Goal: Task Accomplishment & Management: Manage account settings

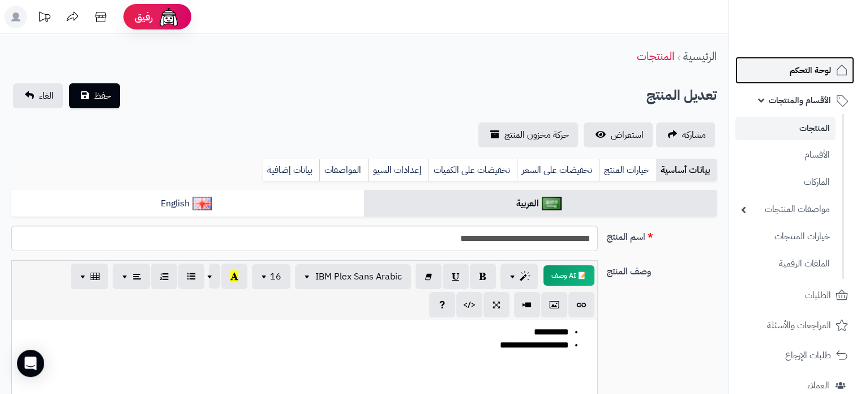
click at [804, 74] on span "لوحة التحكم" at bounding box center [810, 70] width 41 height 16
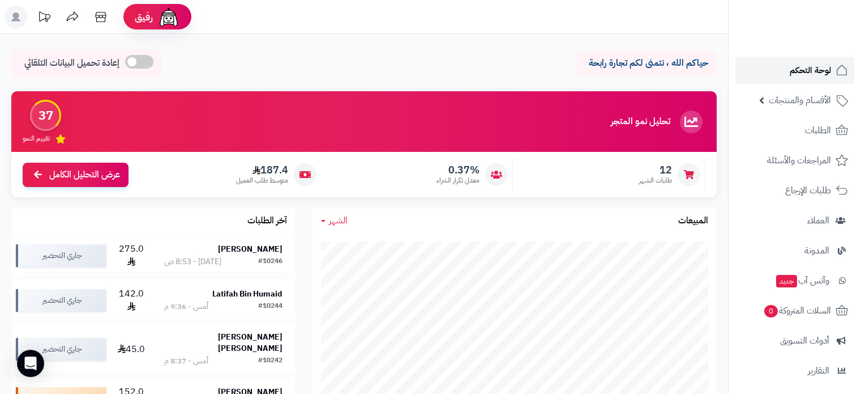
click at [810, 73] on span "لوحة التحكم" at bounding box center [810, 70] width 41 height 16
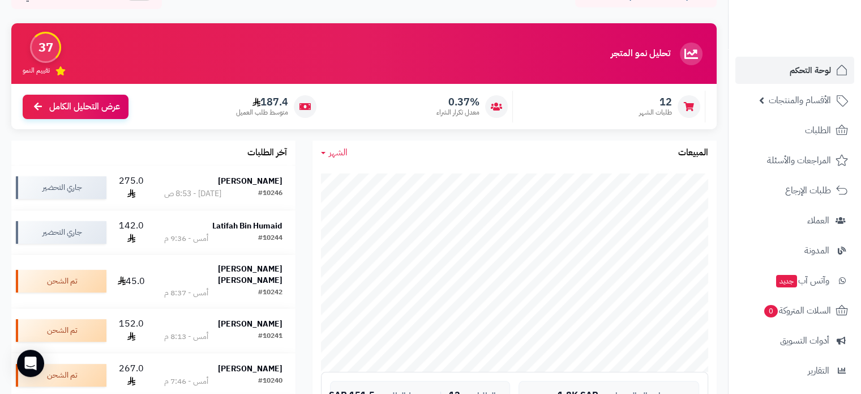
scroll to position [113, 0]
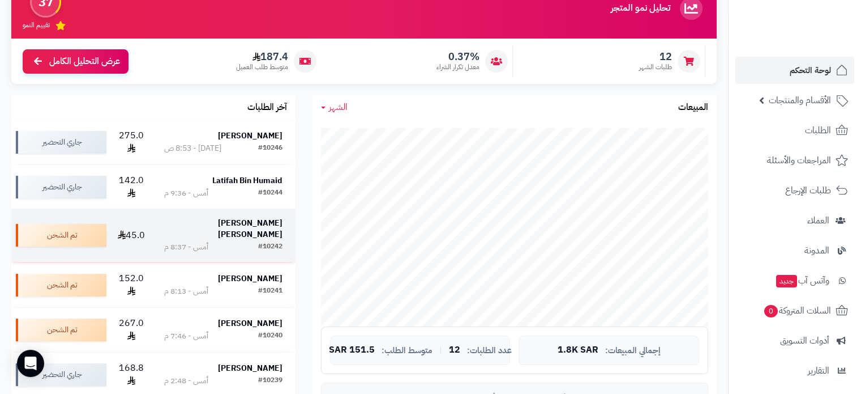
click at [238, 241] on div "#10242 أمس - 8:37 م" at bounding box center [223, 246] width 118 height 11
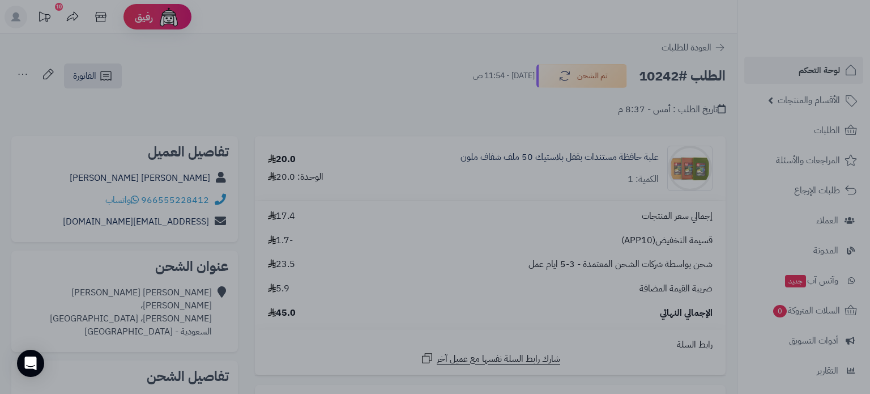
click at [355, 53] on div at bounding box center [435, 197] width 870 height 394
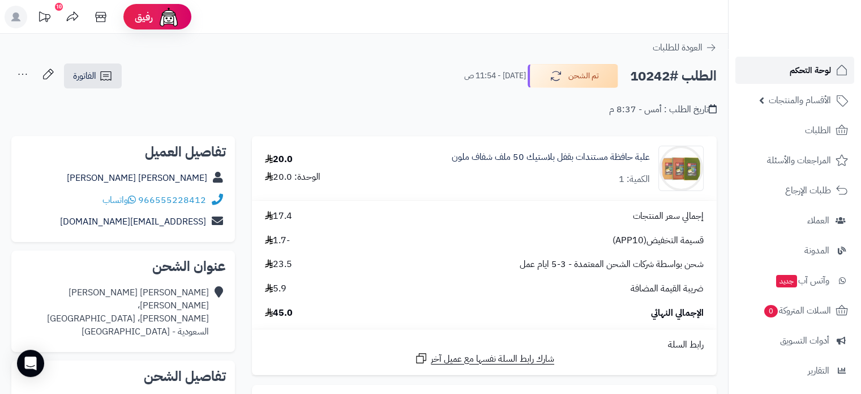
click at [794, 72] on span "لوحة التحكم" at bounding box center [810, 70] width 41 height 16
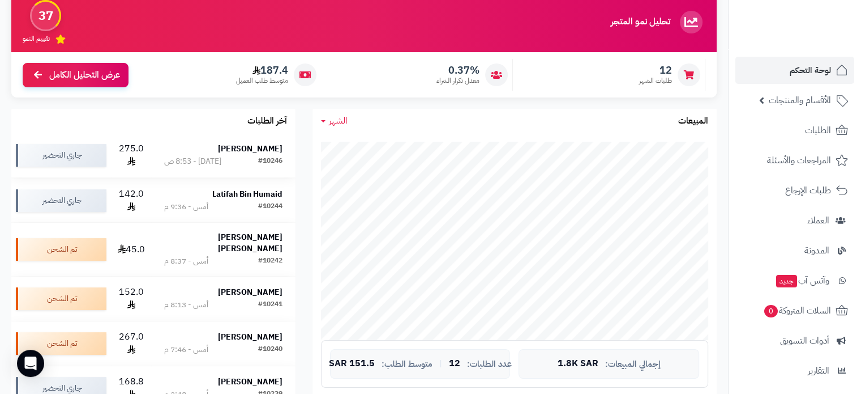
scroll to position [113, 0]
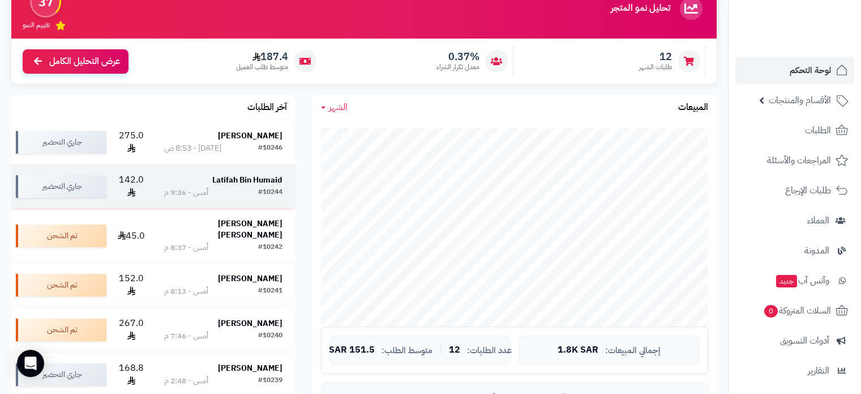
click at [253, 174] on strong "Latifah Bin Humaid" at bounding box center [247, 180] width 70 height 12
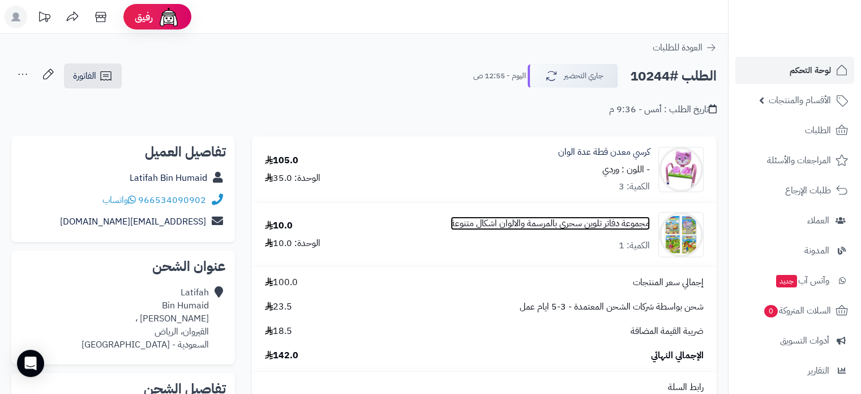
click at [618, 219] on link "مجموعة دفاتر تلوين سحري بالمرسمة والالوان اشكال متنوعة" at bounding box center [550, 223] width 199 height 13
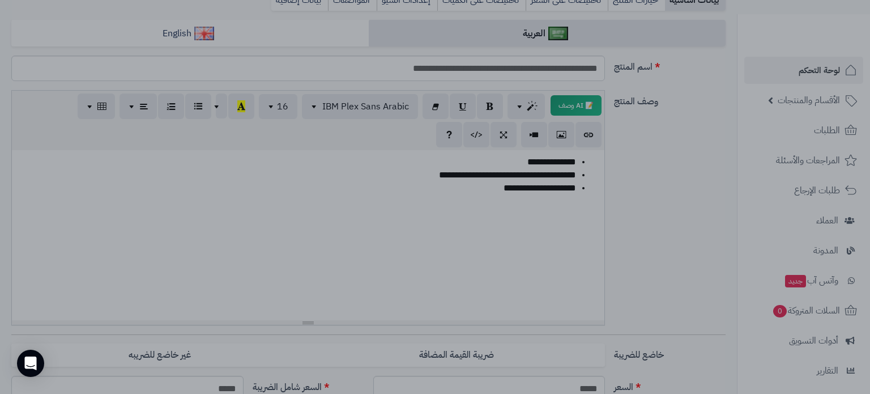
click at [653, 176] on div at bounding box center [435, 197] width 870 height 394
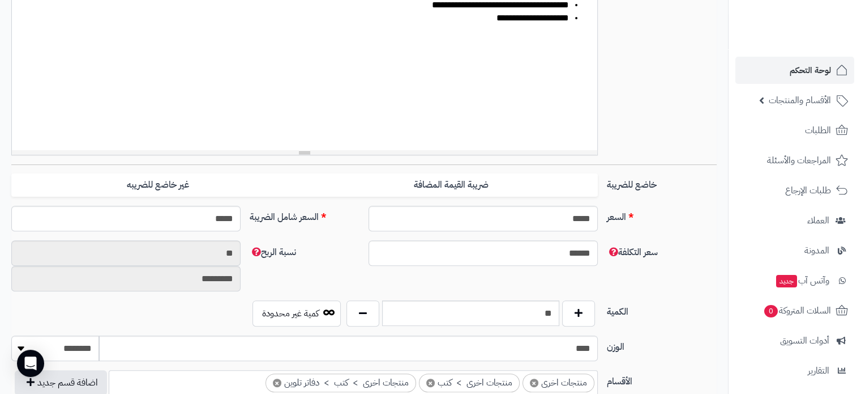
scroll to position [57, 0]
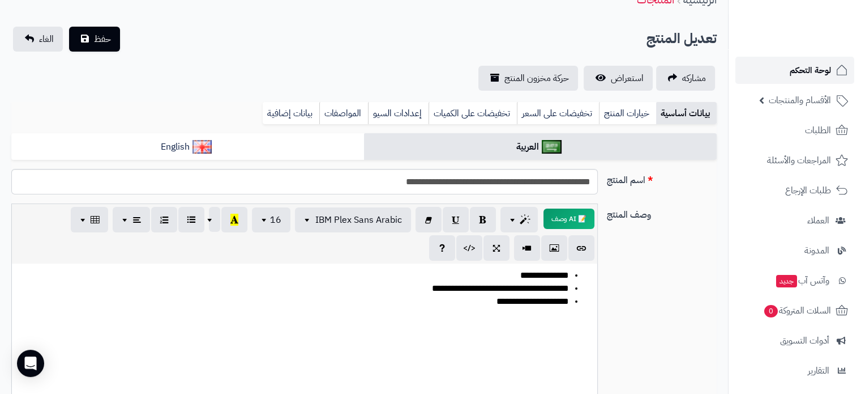
click at [798, 76] on span "لوحة التحكم" at bounding box center [810, 70] width 41 height 16
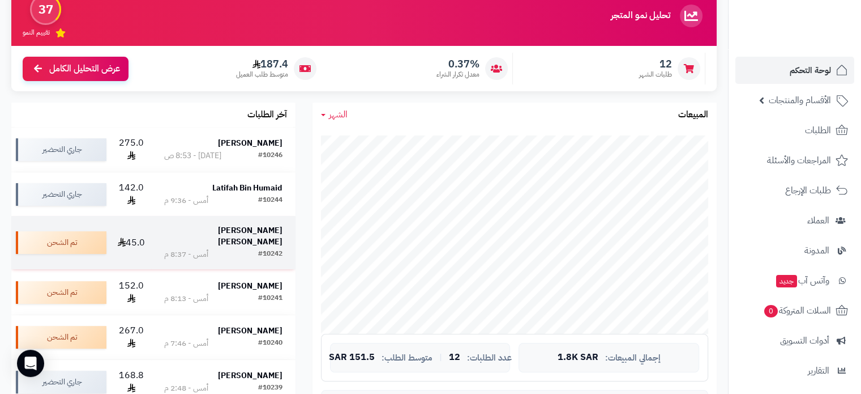
scroll to position [113, 0]
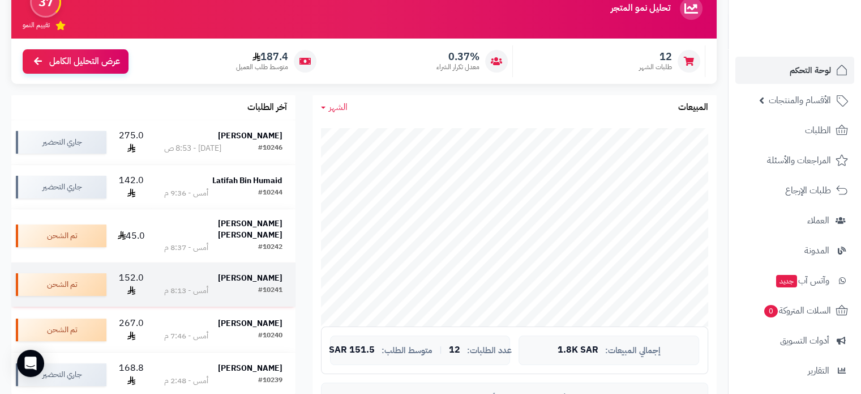
click at [263, 272] on strong "[PERSON_NAME]" at bounding box center [250, 278] width 65 height 12
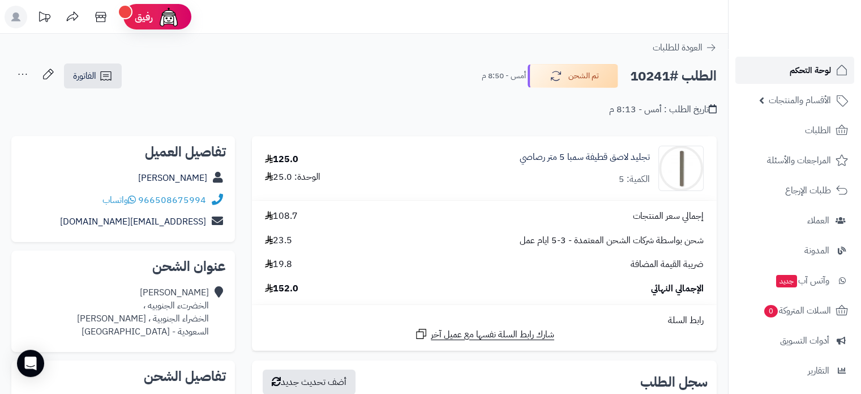
click at [786, 67] on link "لوحة التحكم" at bounding box center [795, 70] width 119 height 27
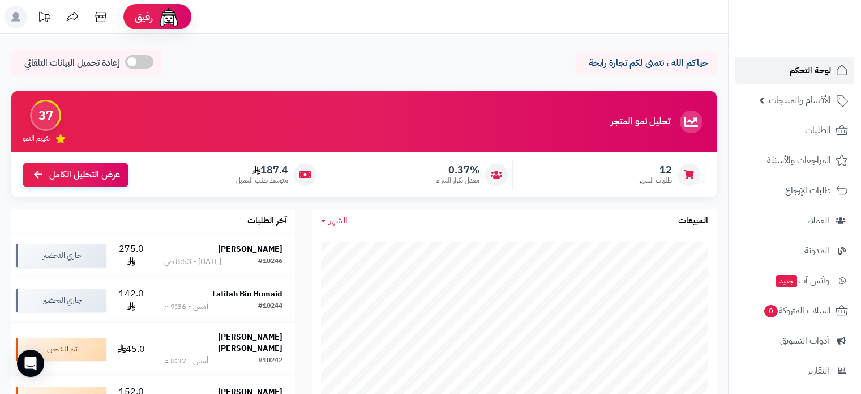
click at [804, 63] on span "لوحة التحكم" at bounding box center [810, 70] width 41 height 16
click at [824, 67] on span "لوحة التحكم" at bounding box center [810, 70] width 41 height 16
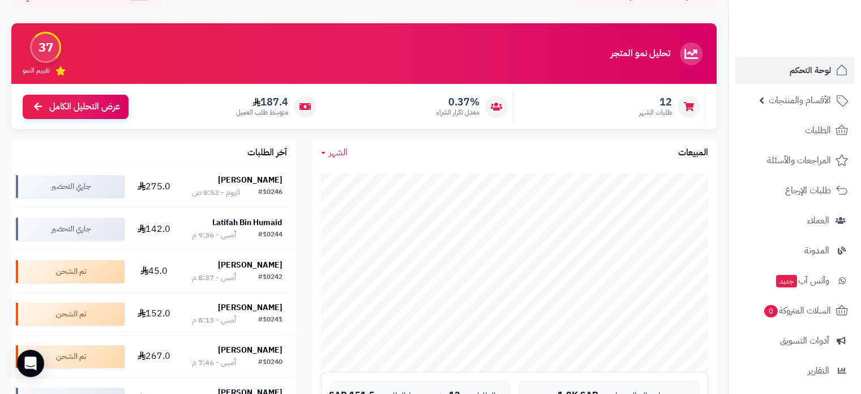
scroll to position [170, 0]
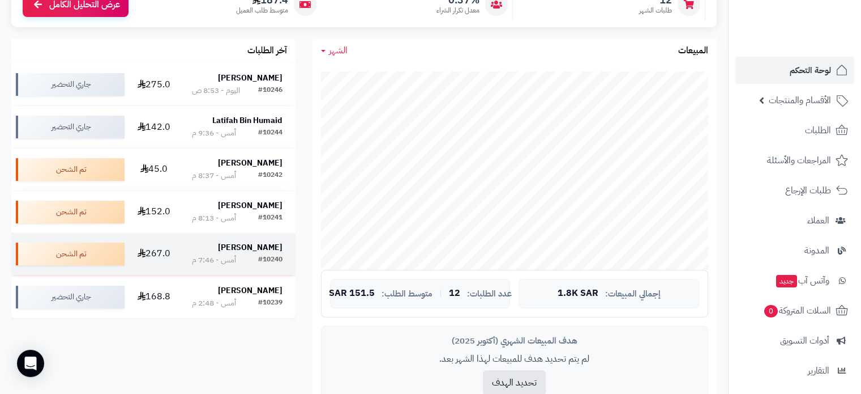
click at [269, 250] on strong "[PERSON_NAME]" at bounding box center [250, 247] width 65 height 12
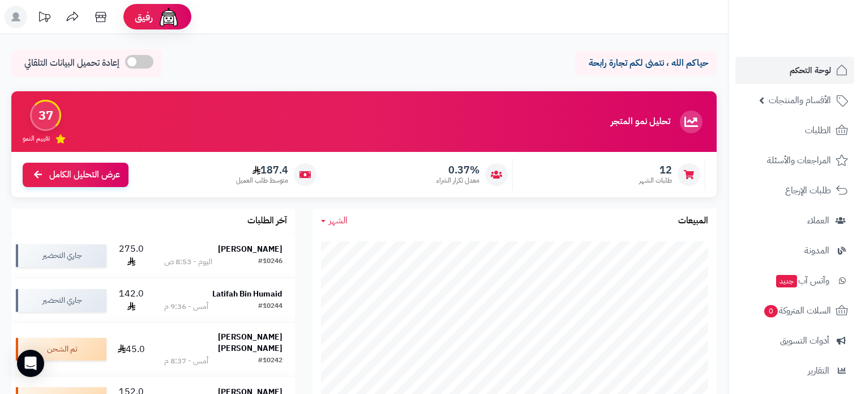
scroll to position [170, 0]
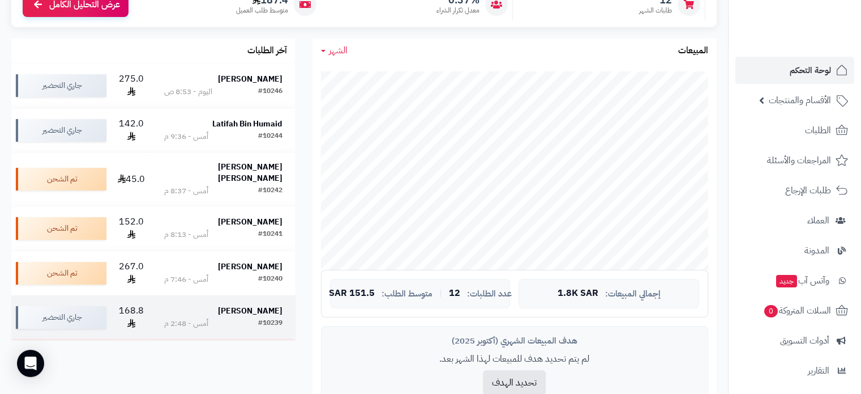
click at [255, 318] on div "#10239 أمس - 2:48 م" at bounding box center [223, 323] width 118 height 11
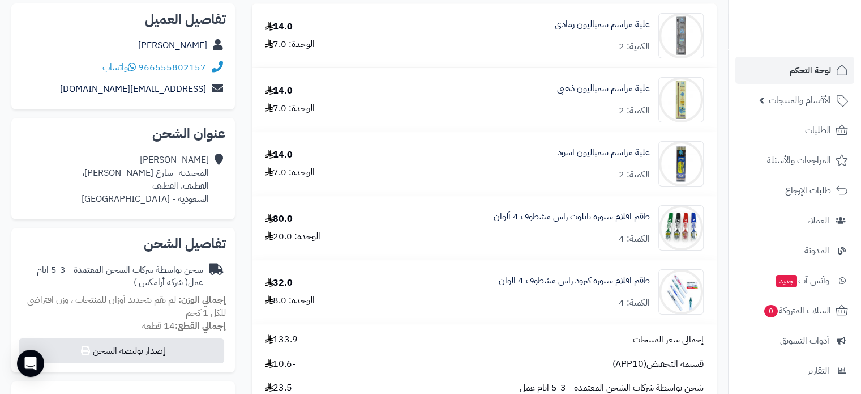
scroll to position [113, 0]
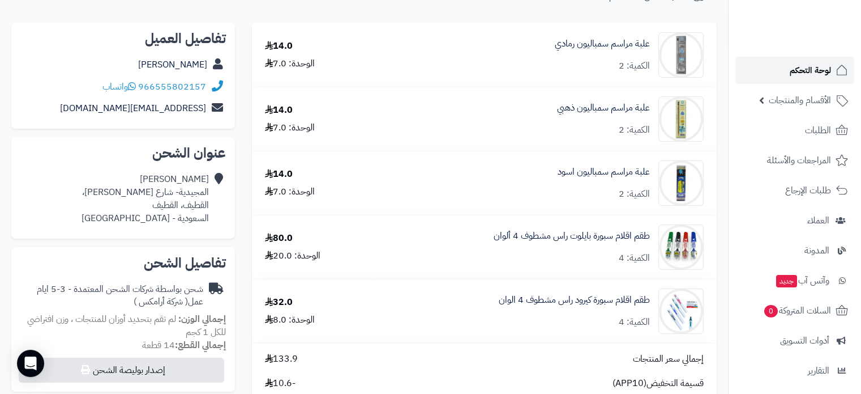
click at [823, 72] on span "لوحة التحكم" at bounding box center [810, 70] width 41 height 16
